Goal: Task Accomplishment & Management: Complete application form

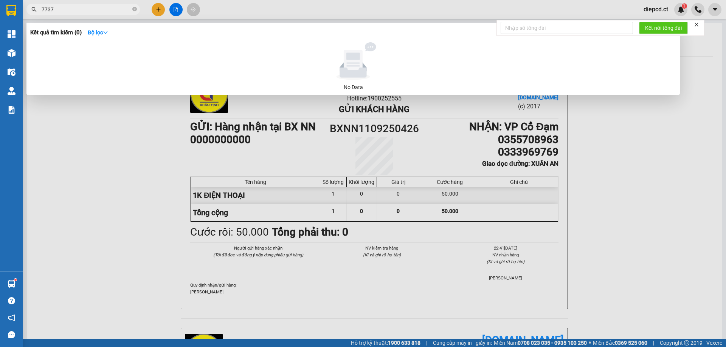
click at [156, 10] on div at bounding box center [363, 173] width 726 height 347
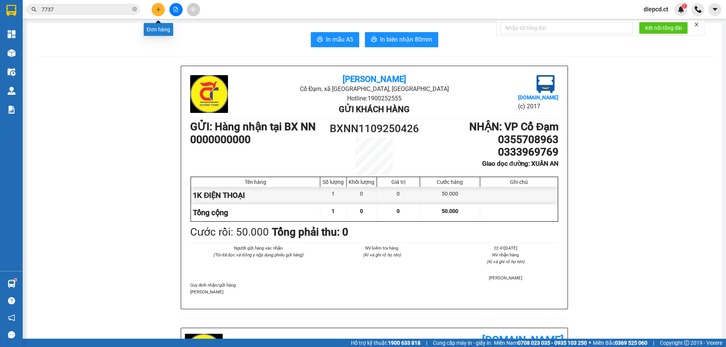
click at [159, 9] on icon "plus" at bounding box center [158, 9] width 5 height 5
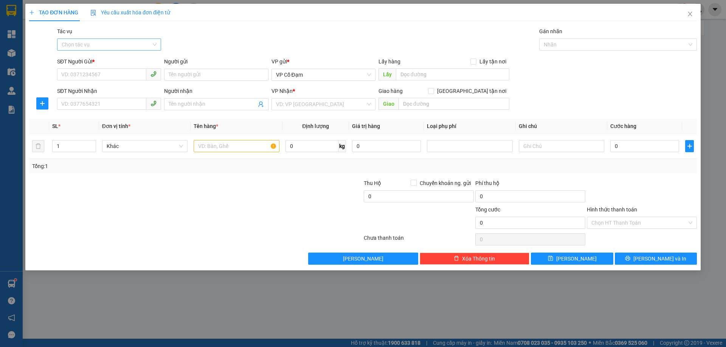
click at [110, 43] on input "Tác vụ" at bounding box center [107, 44] width 90 height 11
click at [107, 59] on div "Nhập hàng lên xe" at bounding box center [109, 60] width 95 height 8
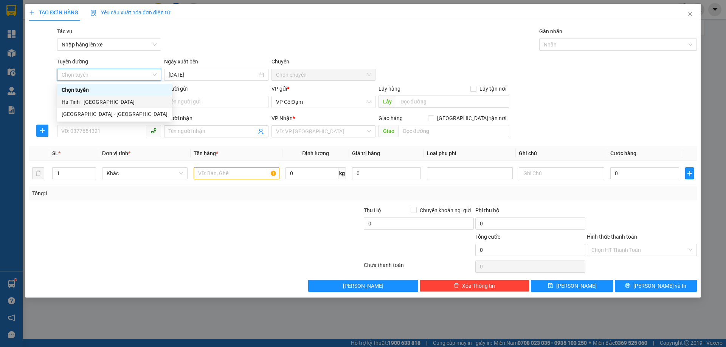
click at [95, 104] on div "Hà Tĩnh - [GEOGRAPHIC_DATA]" at bounding box center [115, 102] width 106 height 8
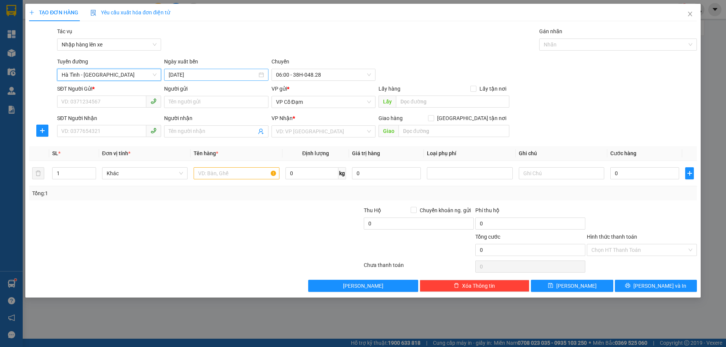
click at [197, 76] on input "[DATE]" at bounding box center [213, 75] width 88 height 8
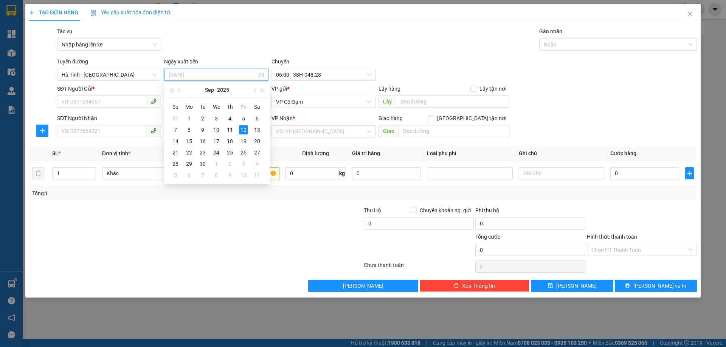
type input "[DATE]"
click at [302, 72] on span "06:00 - 38H-048.28" at bounding box center [323, 74] width 95 height 11
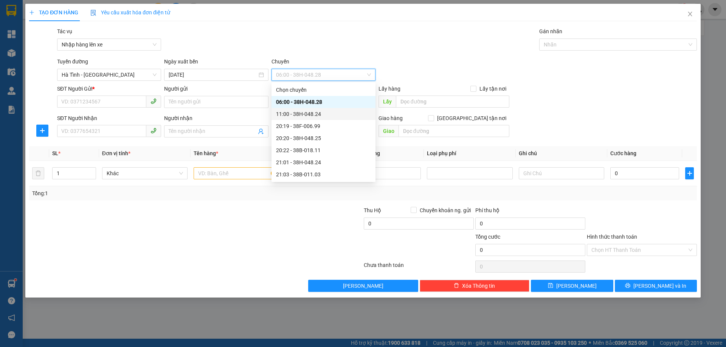
click at [299, 117] on div "11:00 - 38H-048.24" at bounding box center [323, 114] width 95 height 8
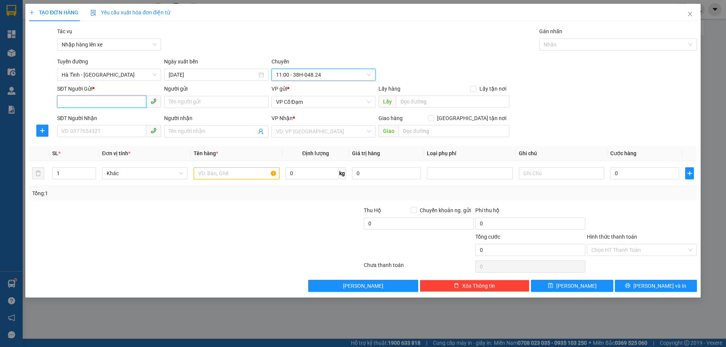
click at [90, 103] on input "SĐT Người Gửi *" at bounding box center [101, 102] width 89 height 12
paste input "0977575305"
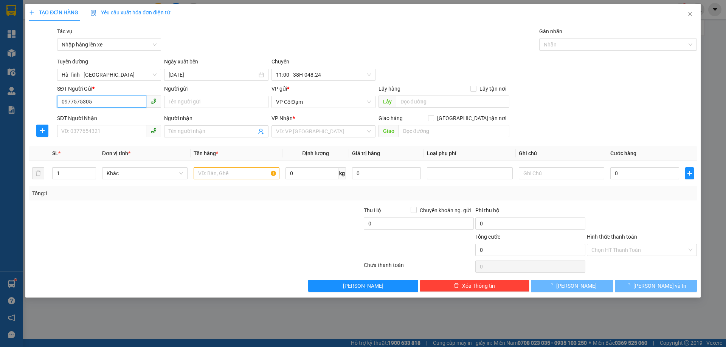
type input "0977575305"
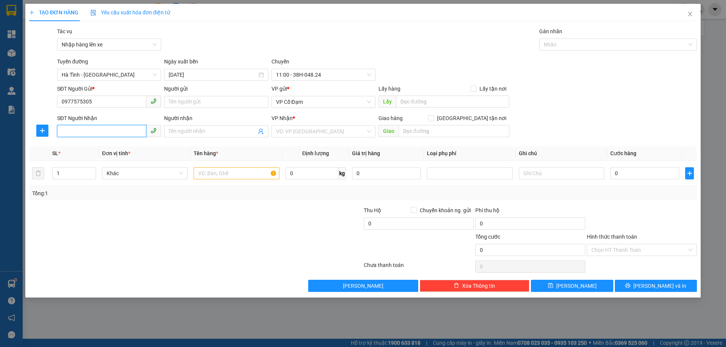
click at [100, 133] on input "SĐT Người Nhận" at bounding box center [101, 131] width 89 height 12
paste input "0352728196"
click at [315, 104] on span "VP Cổ Đạm" at bounding box center [323, 101] width 95 height 11
type input "0352728196"
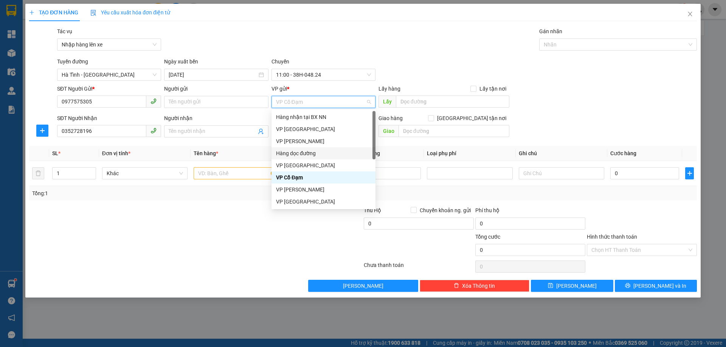
click at [299, 151] on div "Hàng dọc đường" at bounding box center [323, 153] width 95 height 8
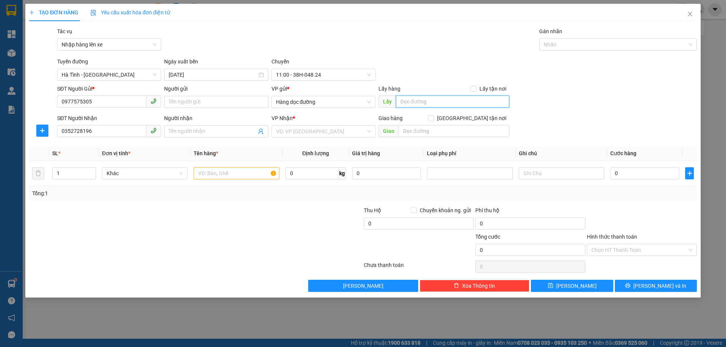
click at [416, 103] on input "text" at bounding box center [452, 102] width 113 height 12
type input "TRUNG [PERSON_NAME]"
click at [306, 136] on input "search" at bounding box center [321, 131] width 90 height 11
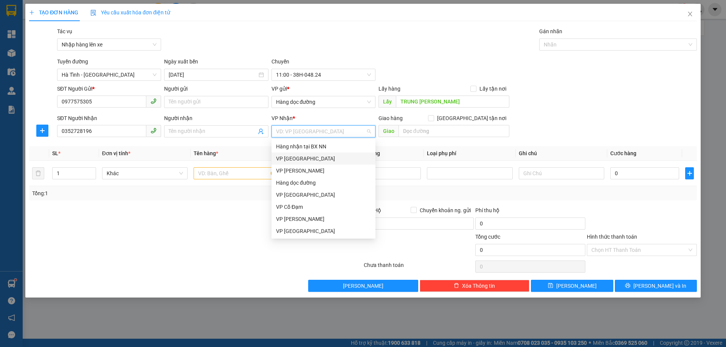
click at [296, 160] on div "VP [GEOGRAPHIC_DATA]" at bounding box center [323, 159] width 95 height 8
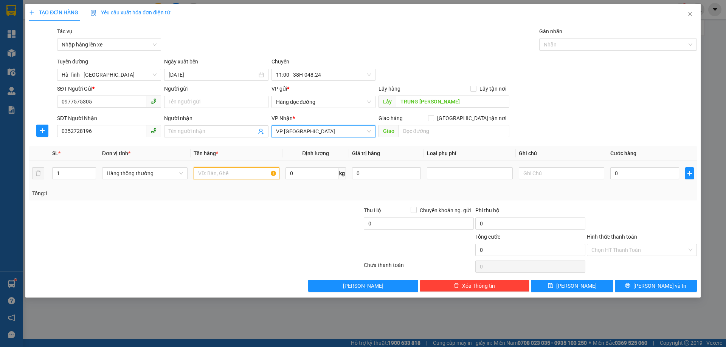
click at [237, 173] on input "text" at bounding box center [236, 173] width 85 height 12
type input "1 XE SỐ"
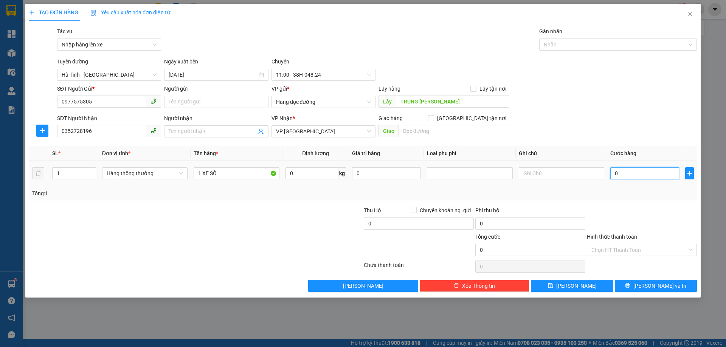
click at [658, 177] on input "0" at bounding box center [644, 173] width 69 height 12
type input "2"
type input "24"
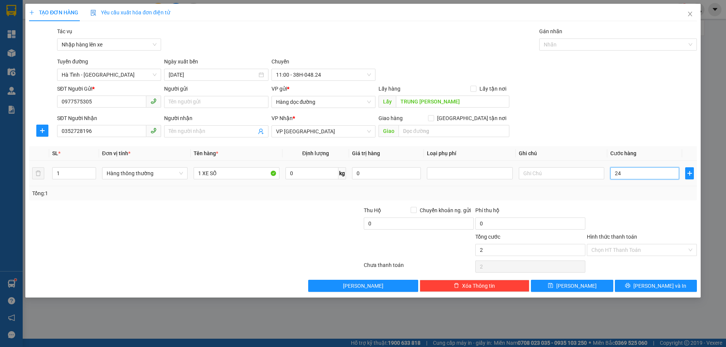
type input "24"
type input "240"
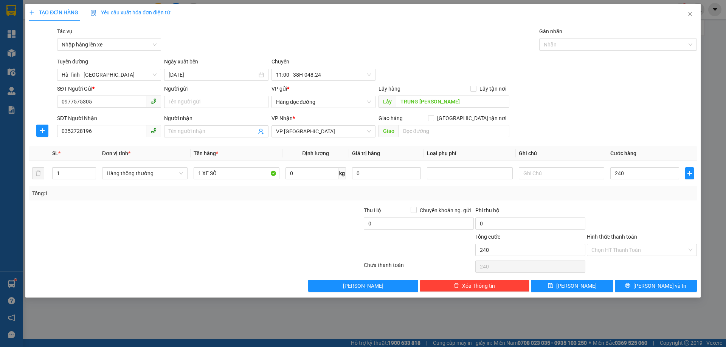
click at [648, 197] on div "Tổng: 1" at bounding box center [363, 193] width 662 height 8
type input "240.000"
click at [630, 287] on icon "printer" at bounding box center [627, 286] width 5 height 5
